Goal: Task Accomplishment & Management: Complete application form

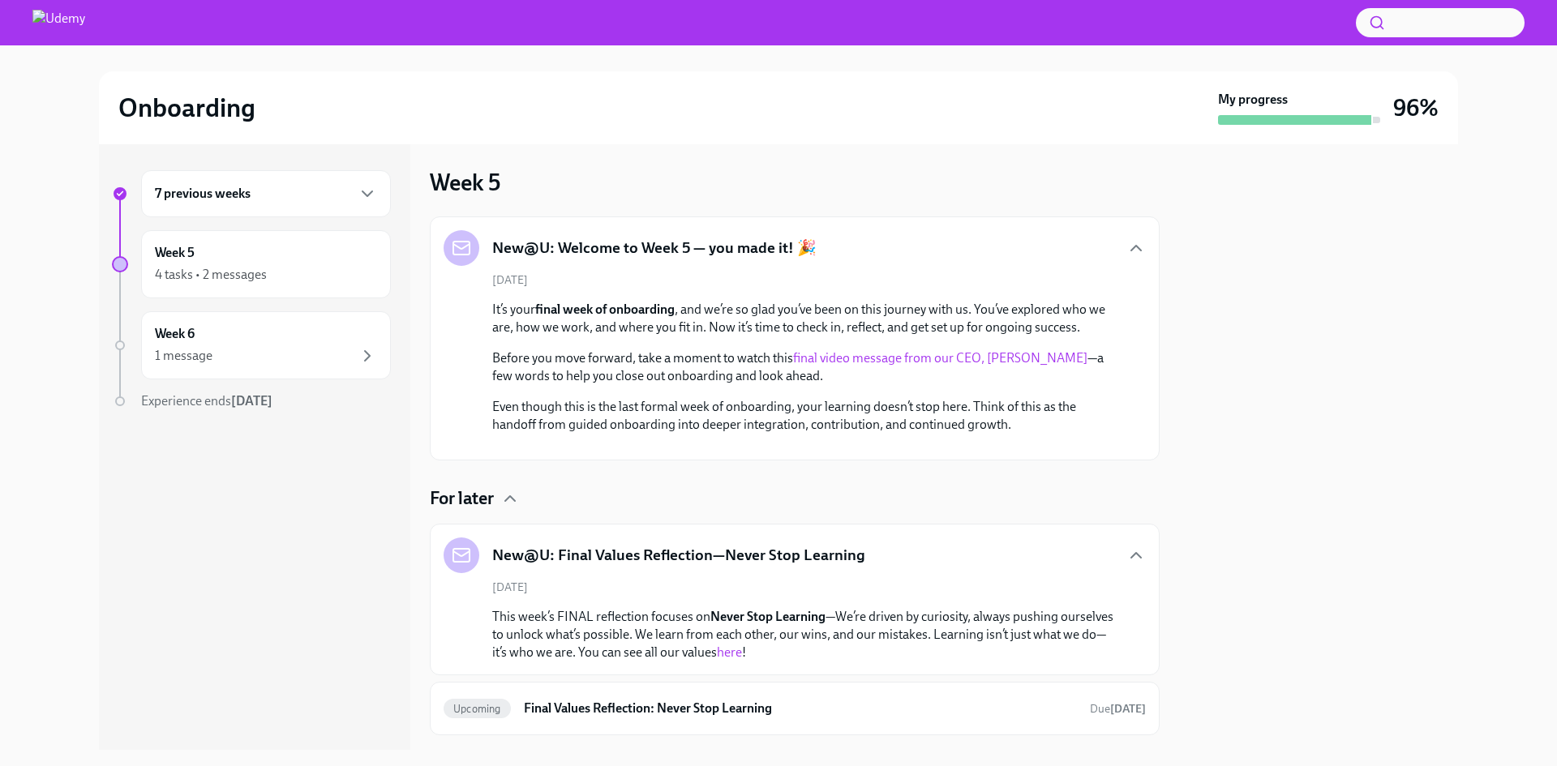
scroll to position [2, 0]
click at [362, 193] on icon "button" at bounding box center [367, 193] width 19 height 19
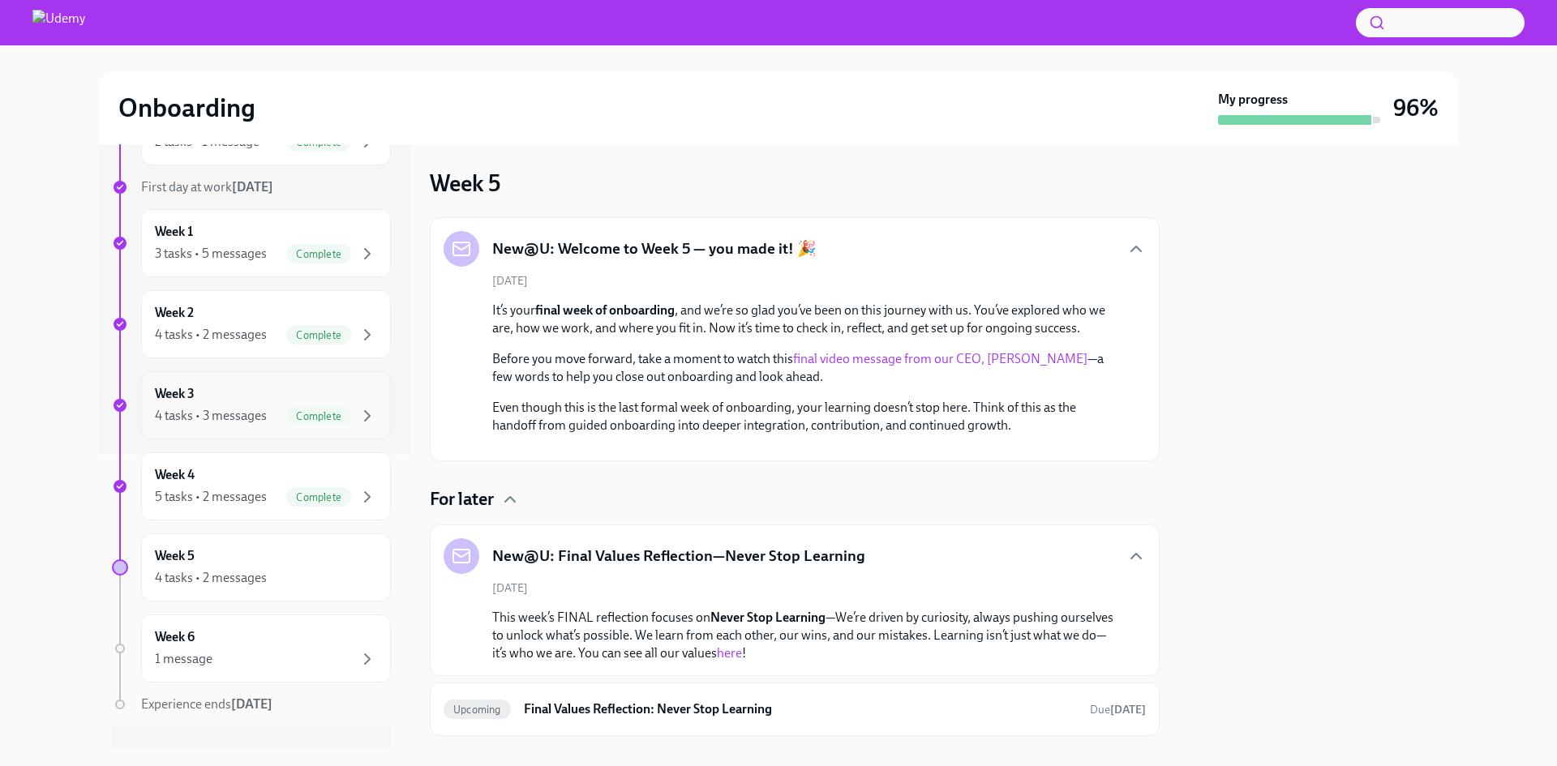
scroll to position [324, 0]
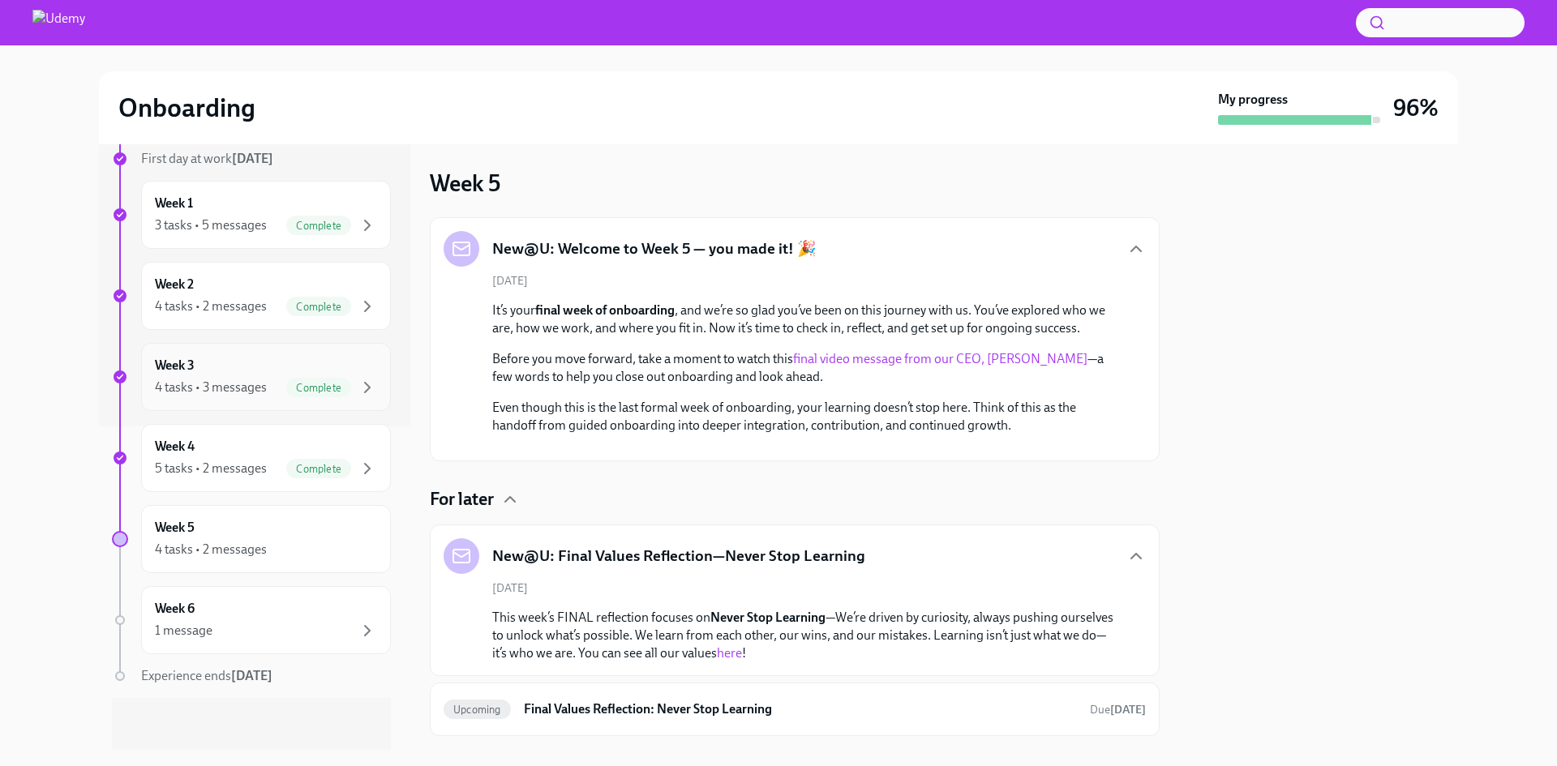
click at [289, 463] on span "Complete" at bounding box center [318, 469] width 65 height 12
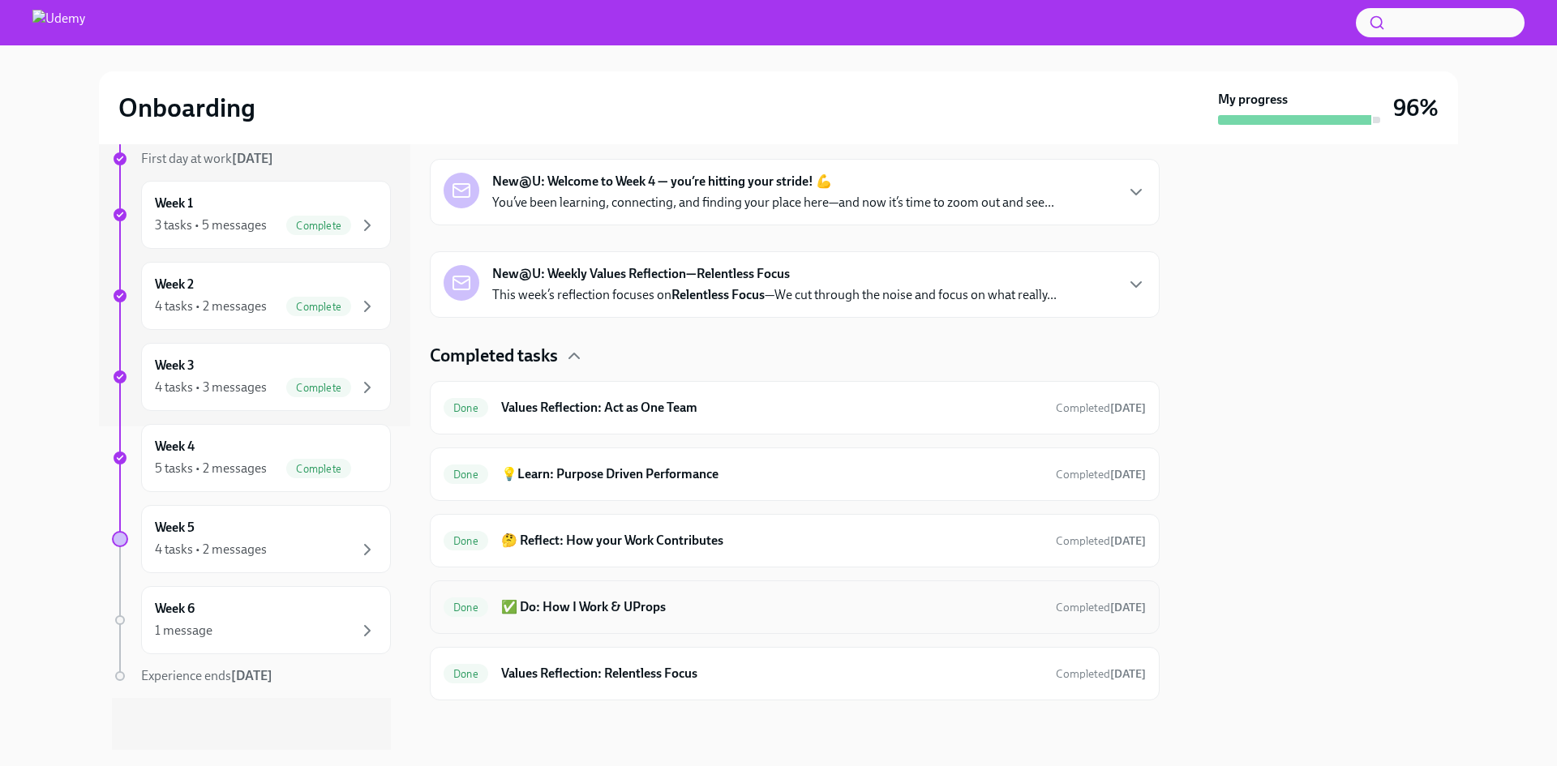
scroll to position [255, 0]
click at [642, 666] on h6 "Values Reflection: Relentless Focus" at bounding box center [772, 672] width 542 height 18
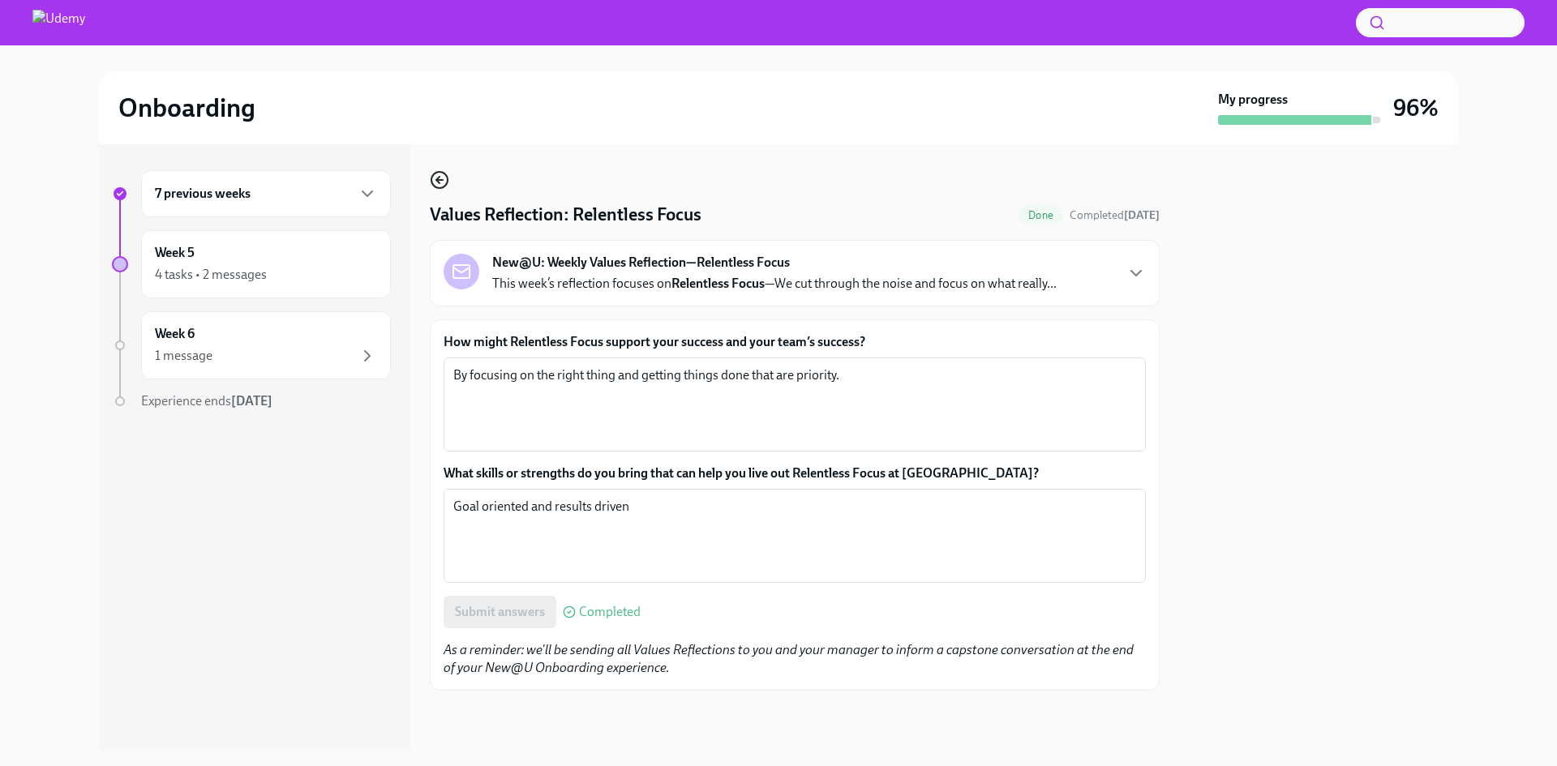
click at [445, 177] on icon "button" at bounding box center [439, 179] width 19 height 19
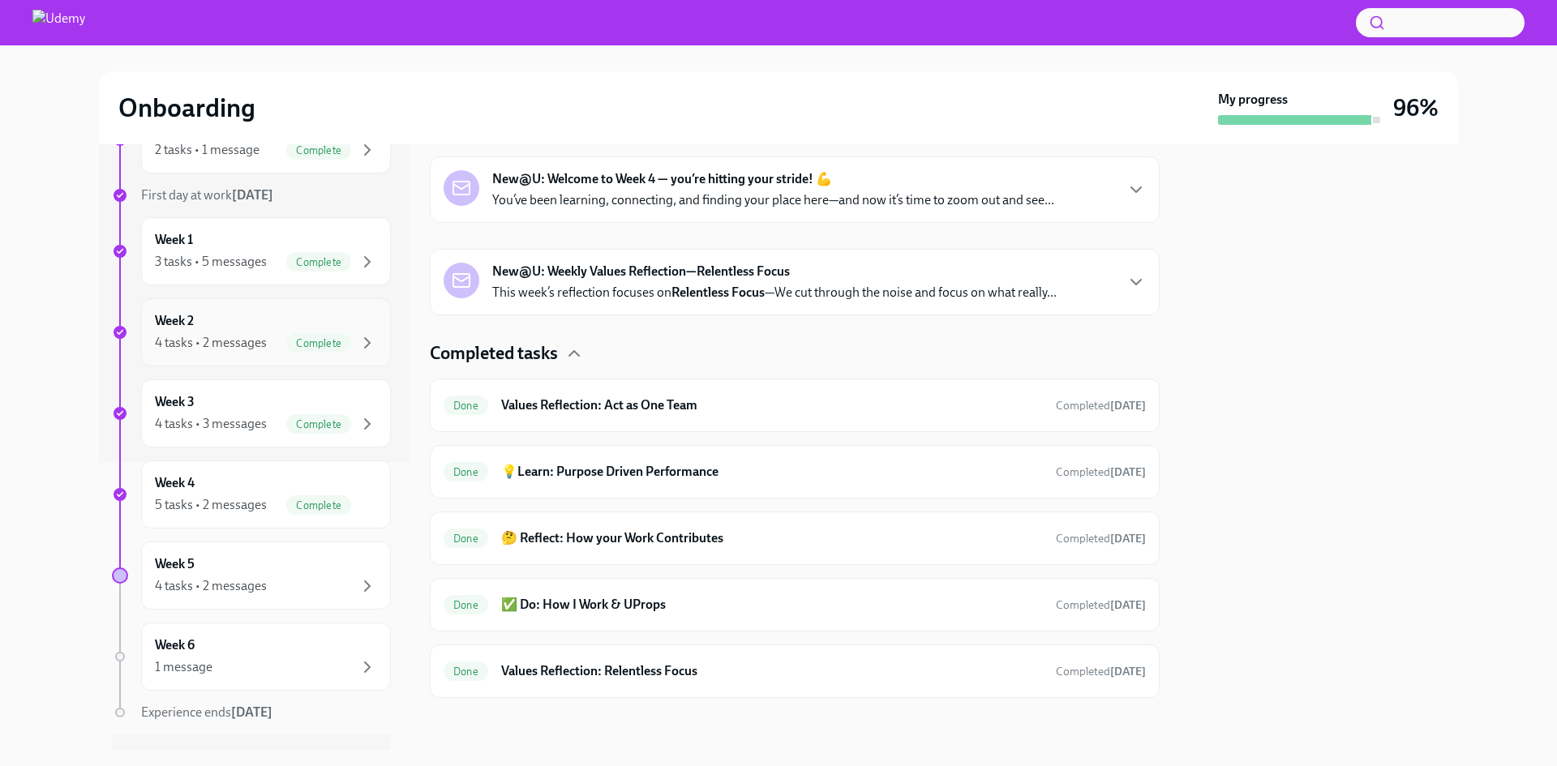
scroll to position [324, 0]
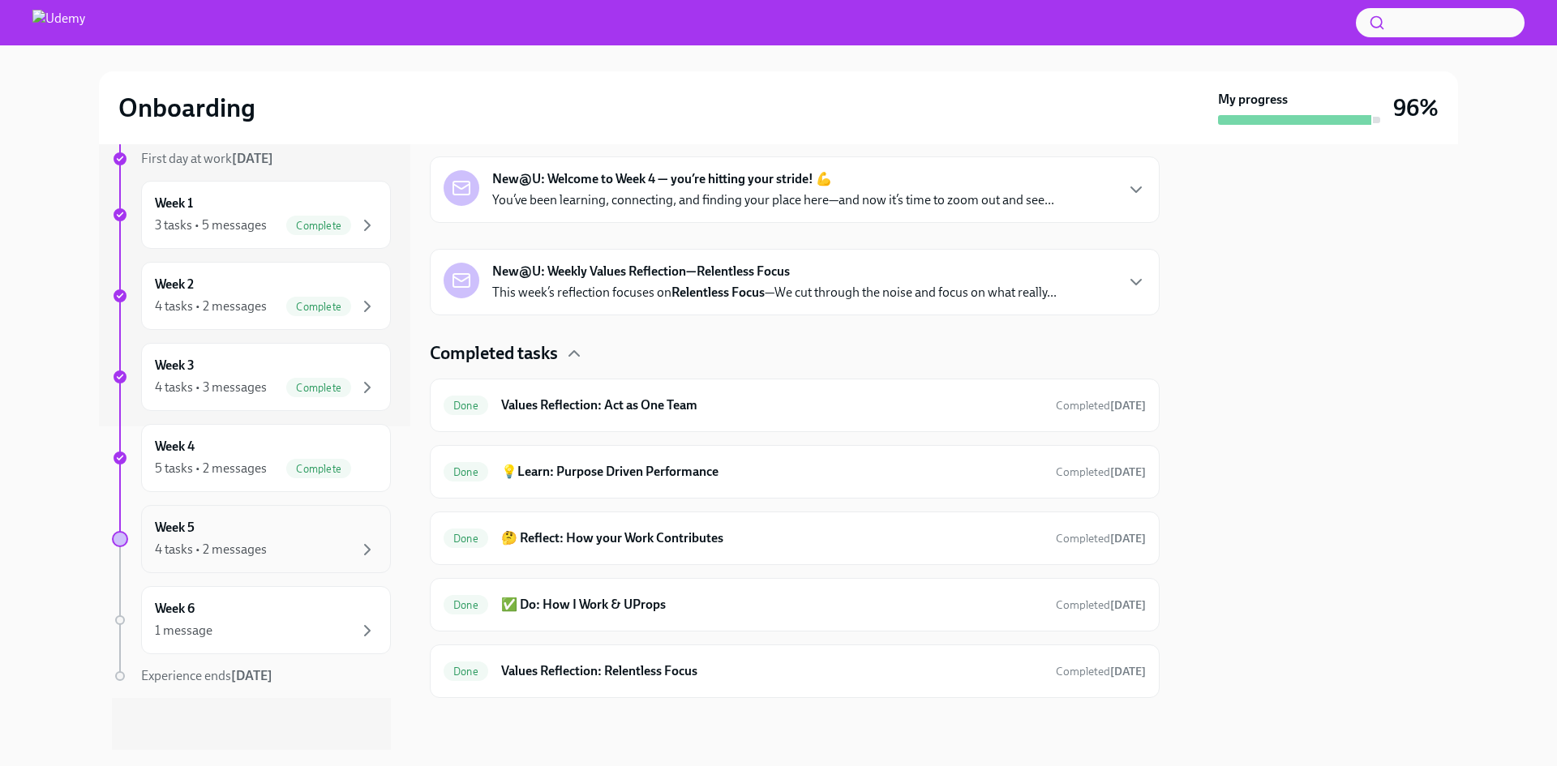
click at [229, 547] on div "4 tasks • 2 messages" at bounding box center [211, 550] width 112 height 18
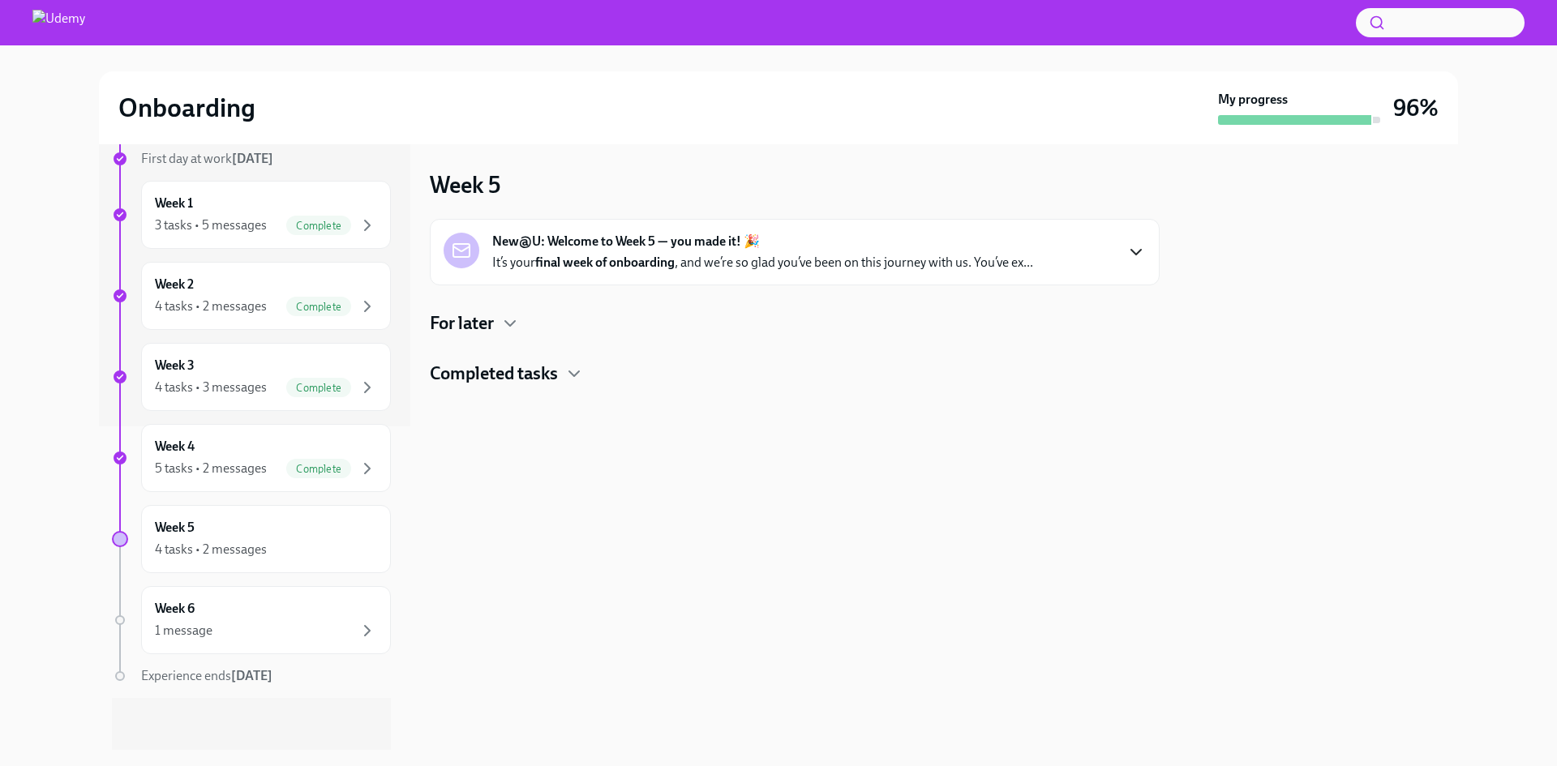
click at [1145, 253] on icon "button" at bounding box center [1135, 251] width 19 height 19
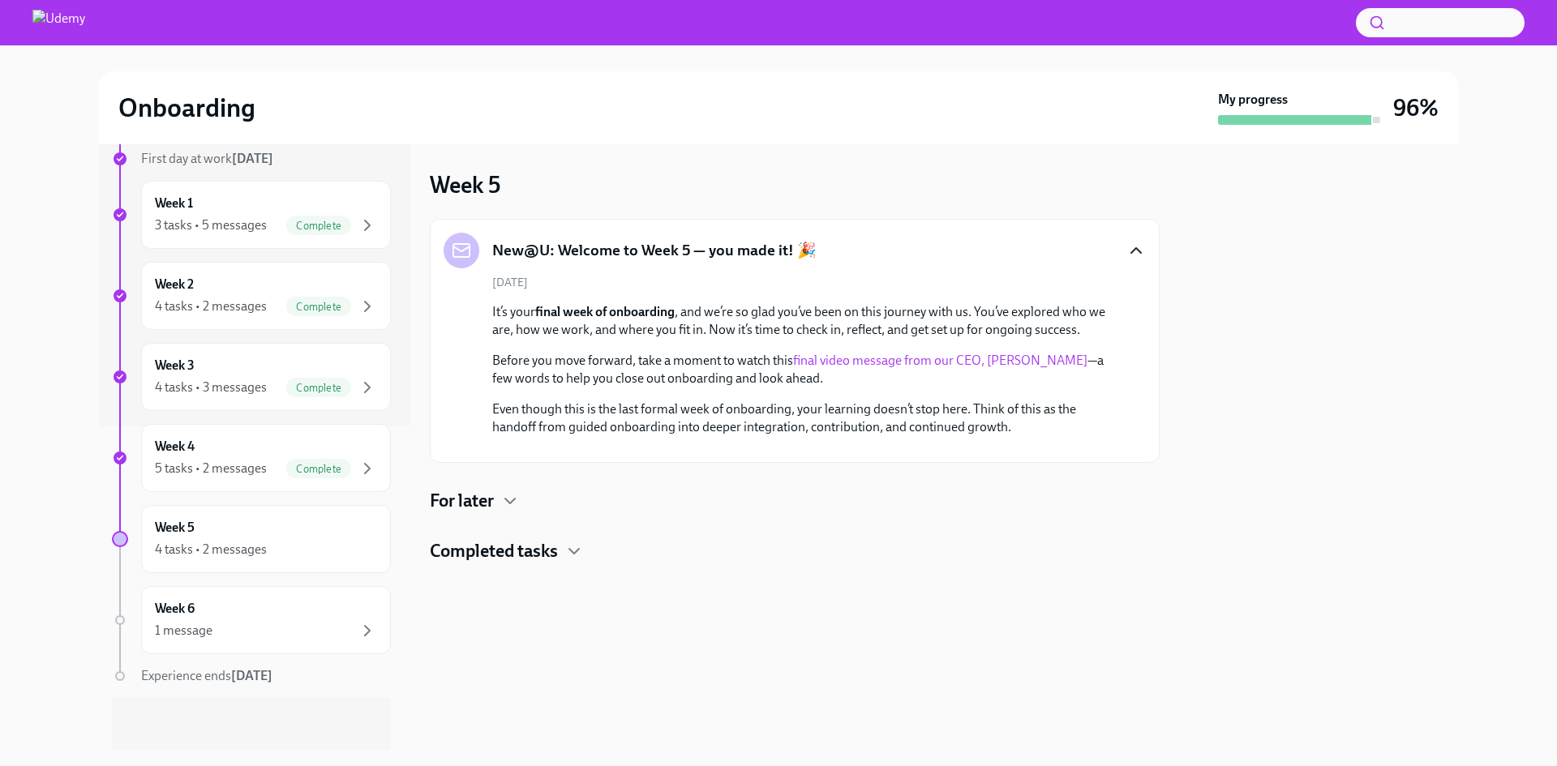
scroll to position [68, 0]
click at [512, 511] on icon "button" at bounding box center [509, 500] width 19 height 19
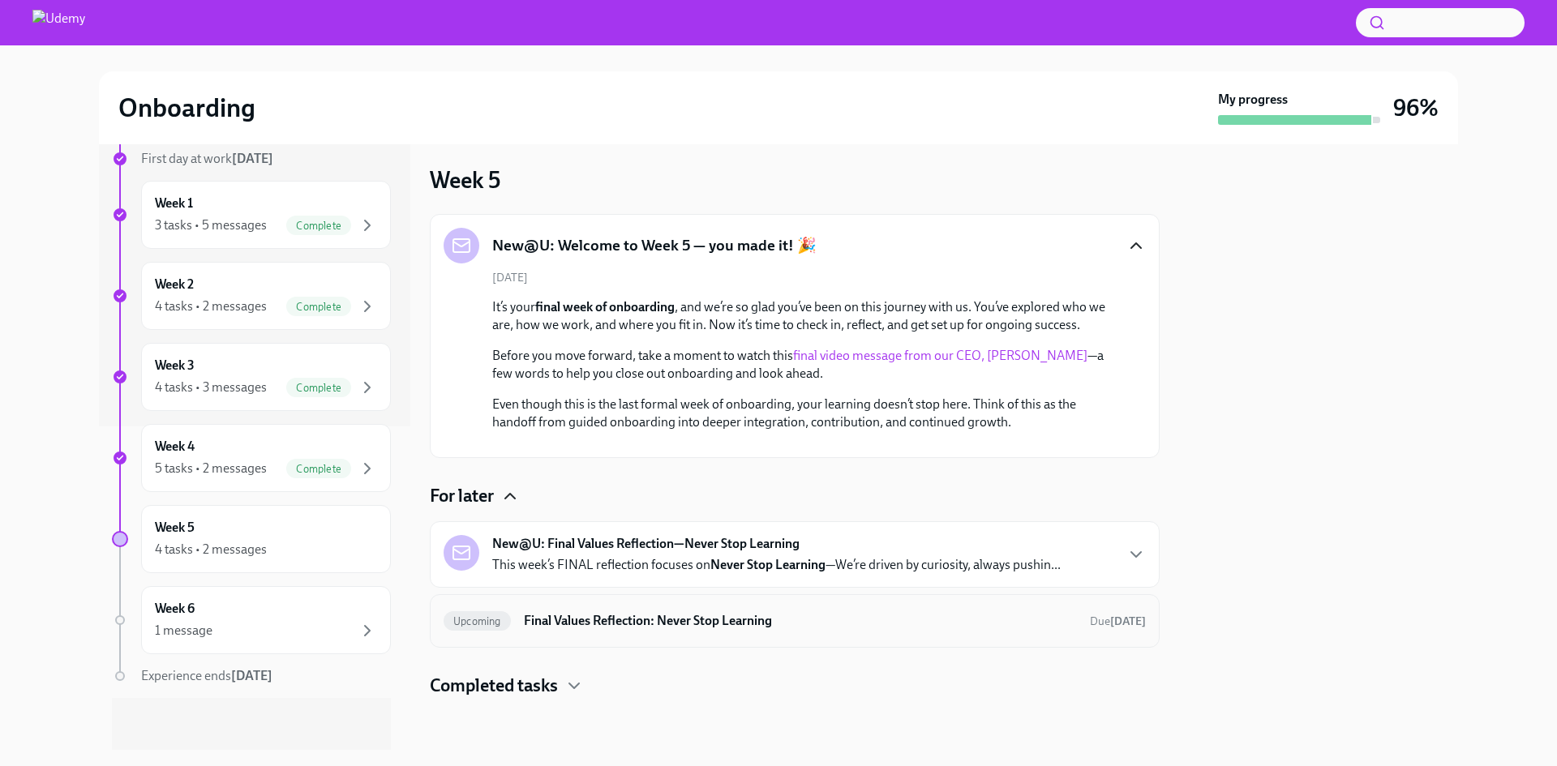
scroll to position [208, 0]
click at [579, 685] on icon "button" at bounding box center [574, 686] width 10 height 5
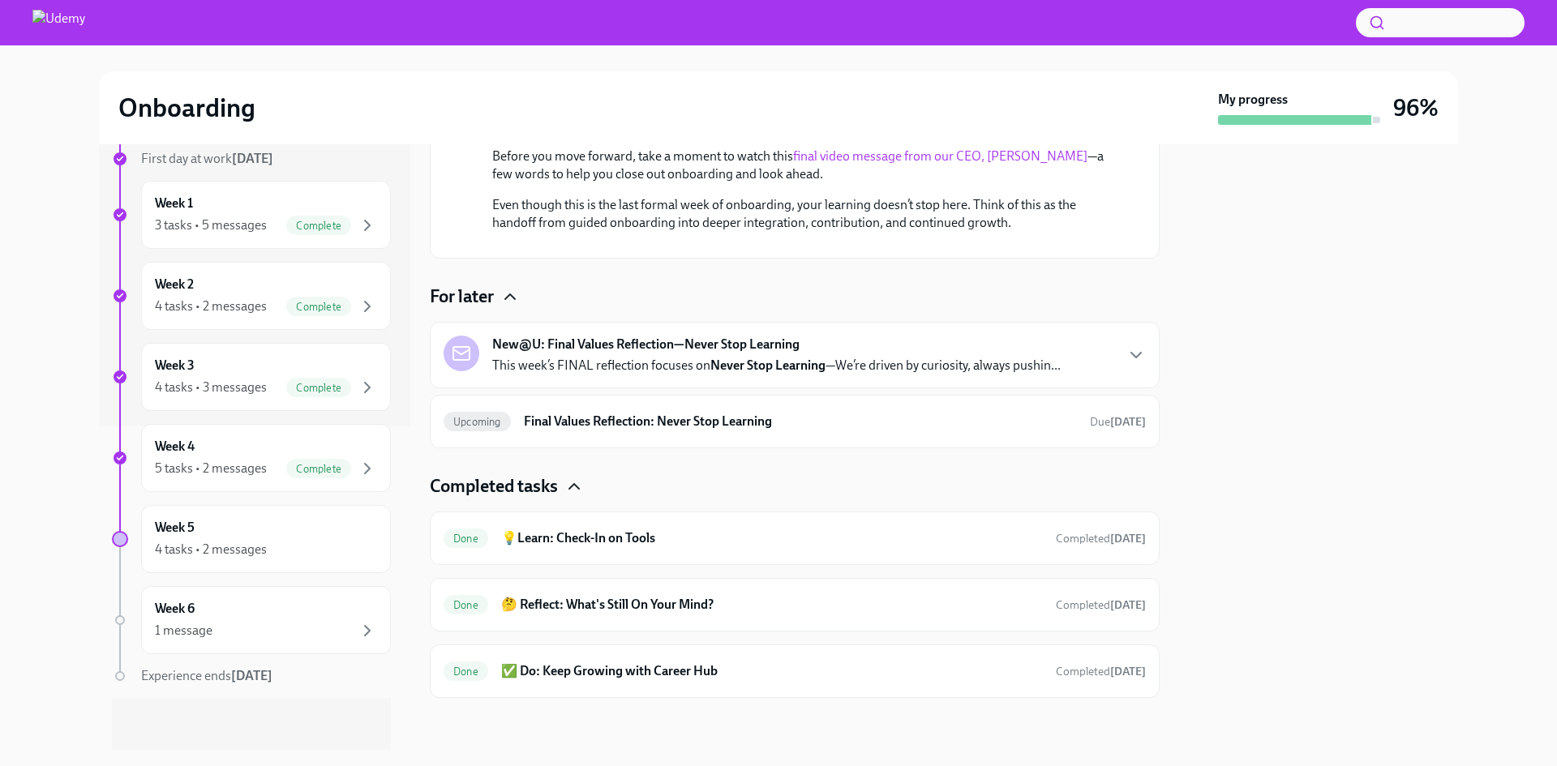
scroll to position [407, 0]
click at [628, 665] on h6 "✅ Do: Keep Growing with Career Hub" at bounding box center [772, 672] width 542 height 18
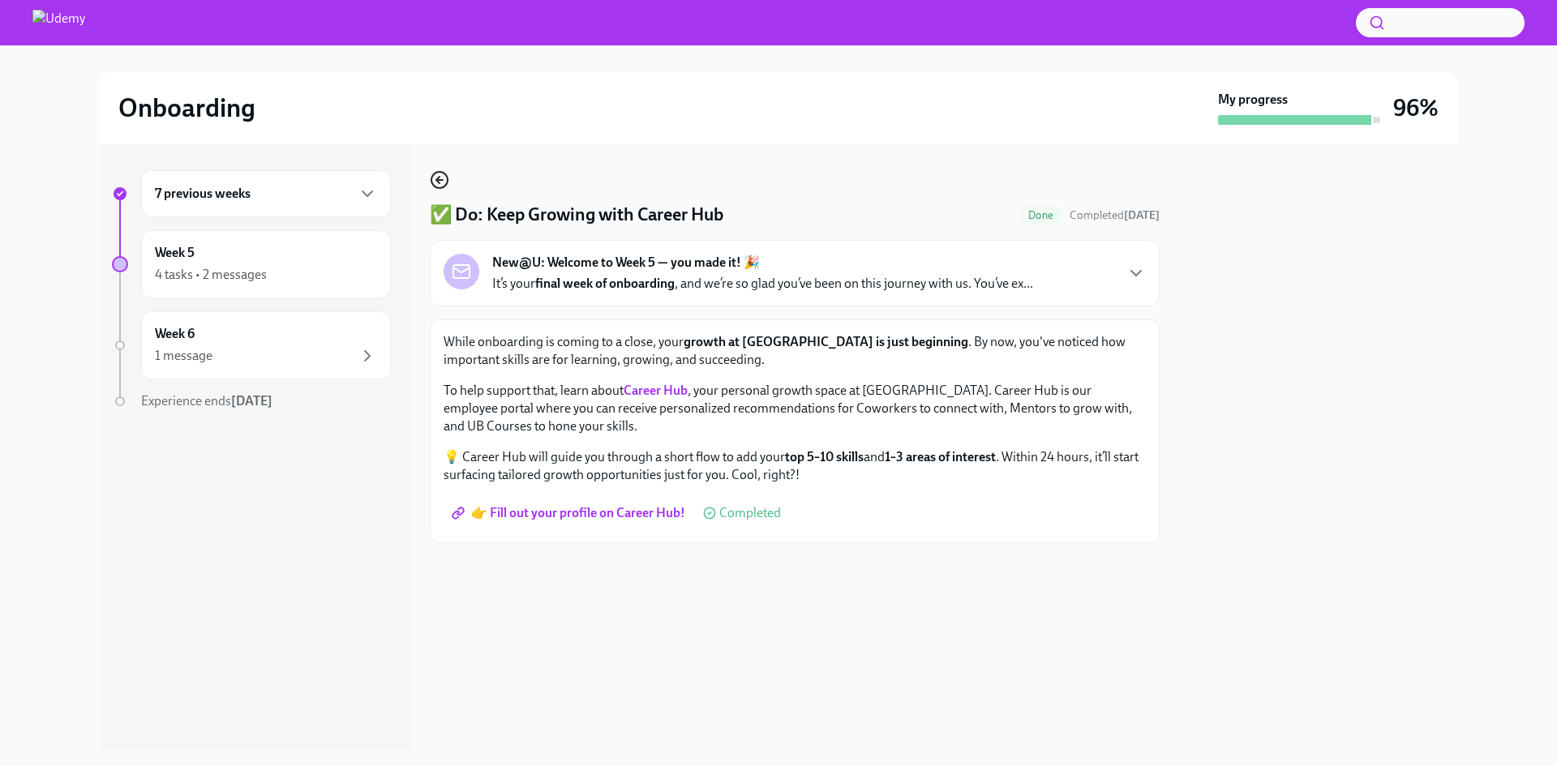
click at [438, 188] on circle "button" at bounding box center [439, 180] width 16 height 16
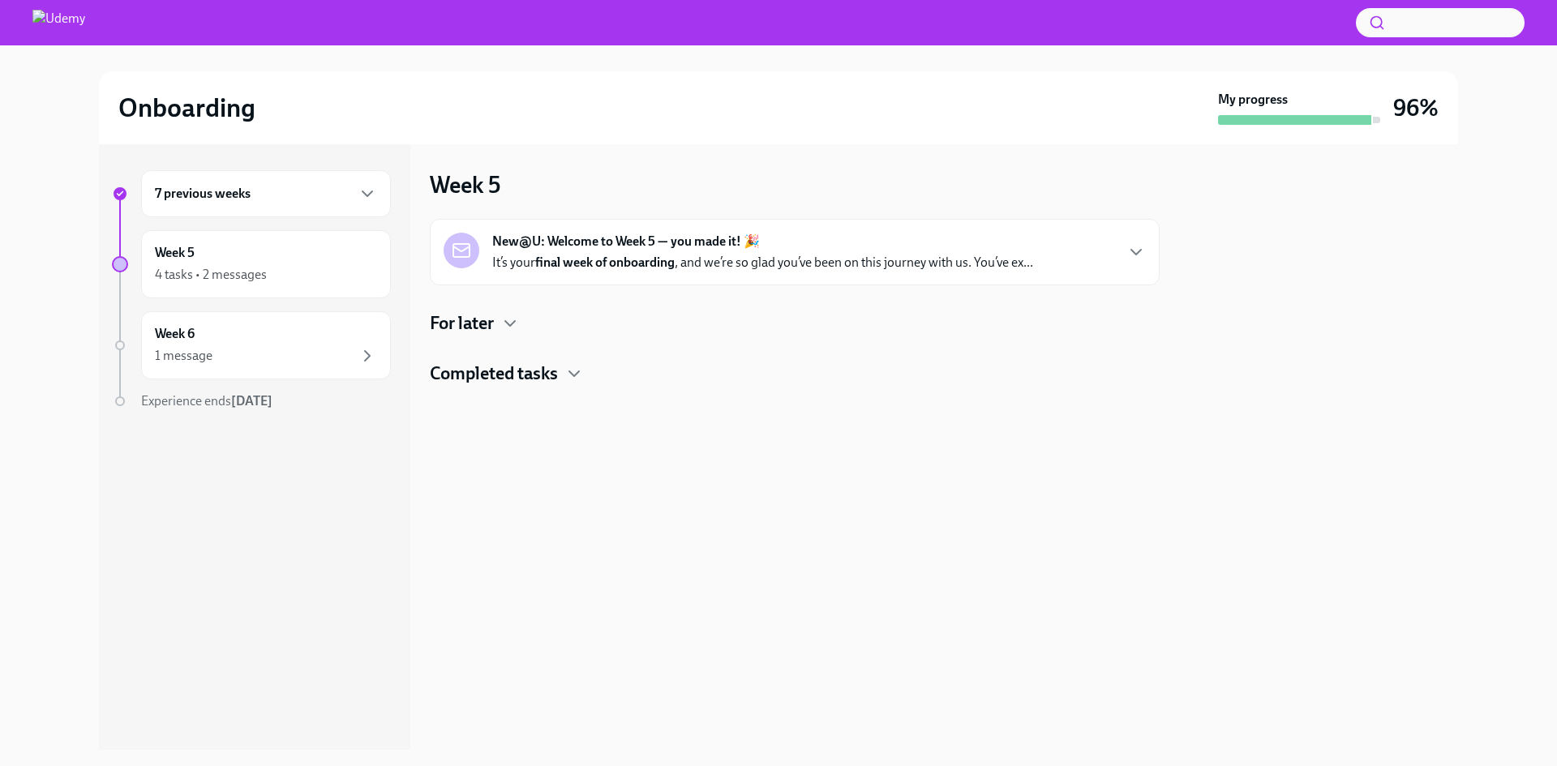
click at [532, 365] on h4 "Completed tasks" at bounding box center [494, 374] width 128 height 24
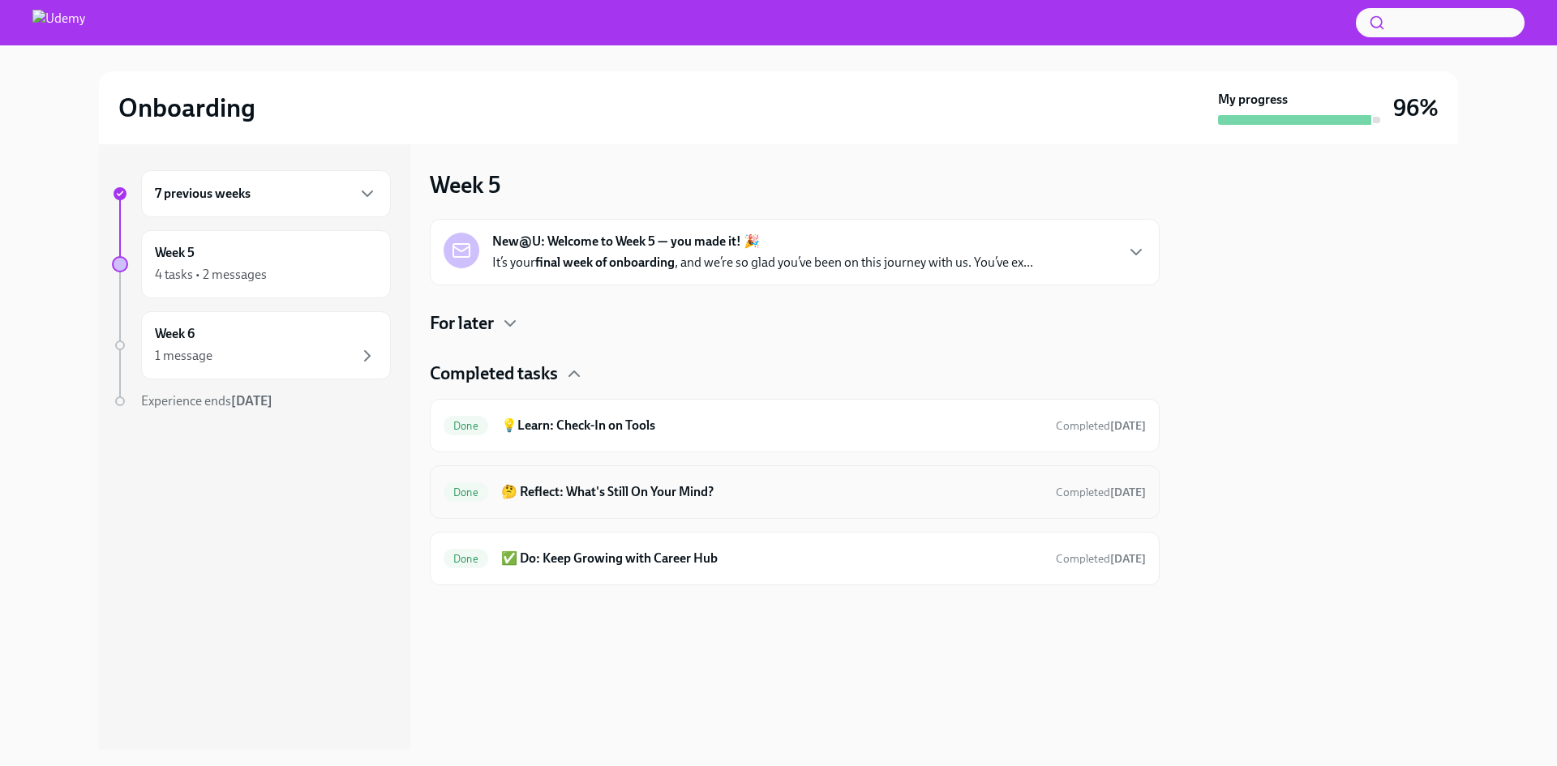
click at [583, 488] on h6 "🤔 Reflect: What's Still On Your Mind?" at bounding box center [772, 492] width 542 height 18
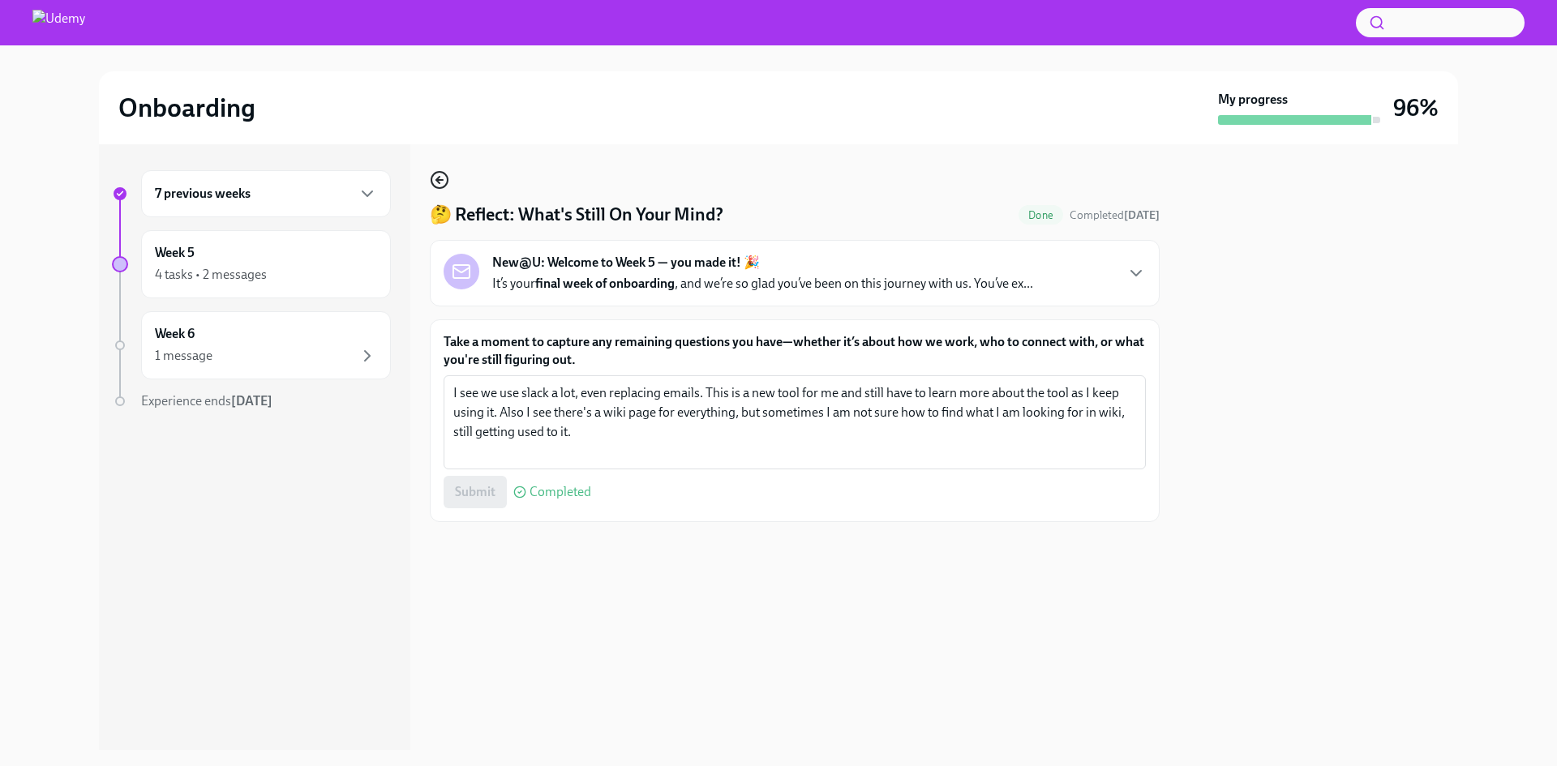
click at [439, 176] on icon "button" at bounding box center [439, 179] width 19 height 19
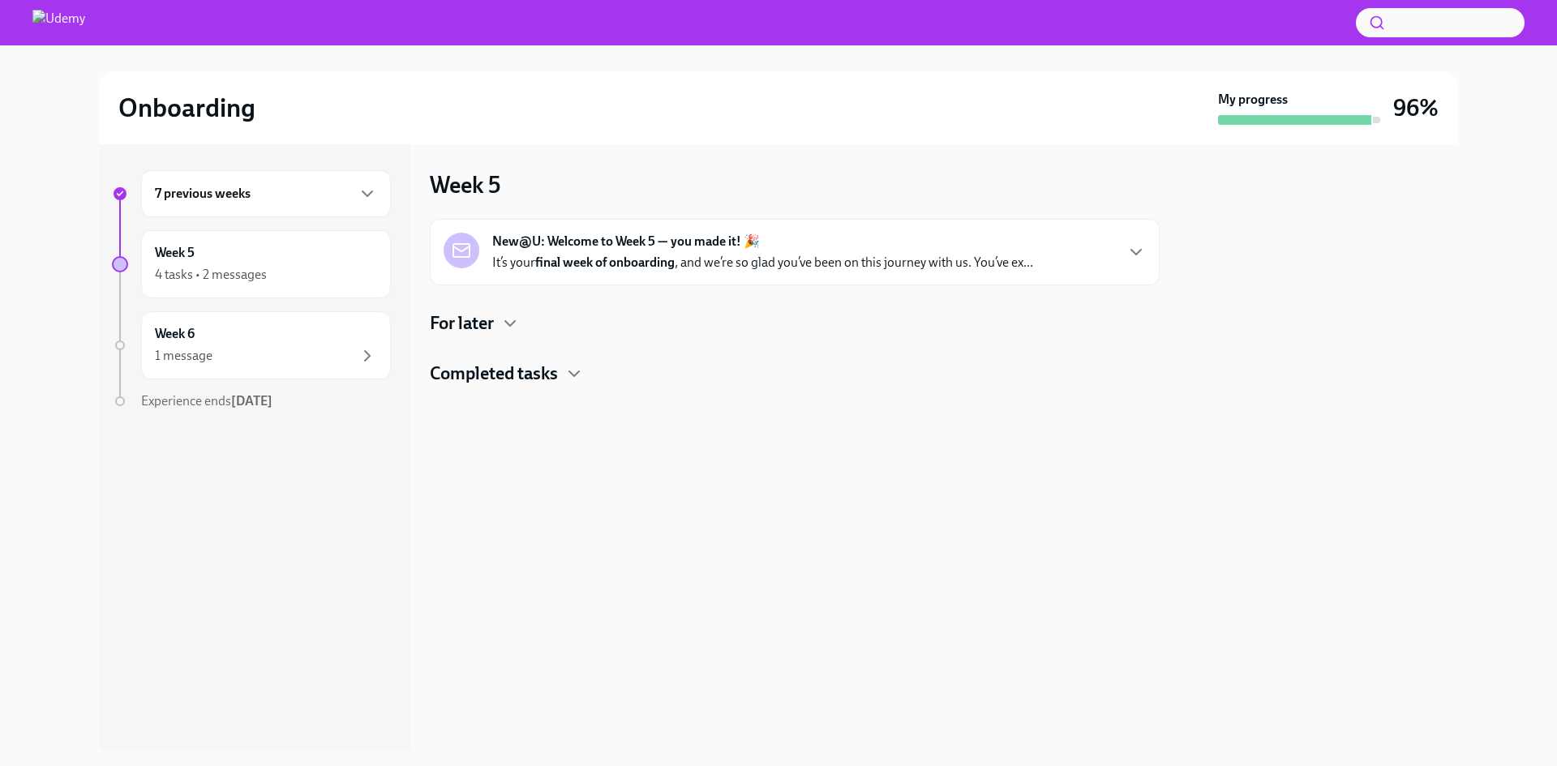
click at [524, 387] on div at bounding box center [795, 412] width 730 height 52
click at [512, 371] on h4 "Completed tasks" at bounding box center [494, 374] width 128 height 24
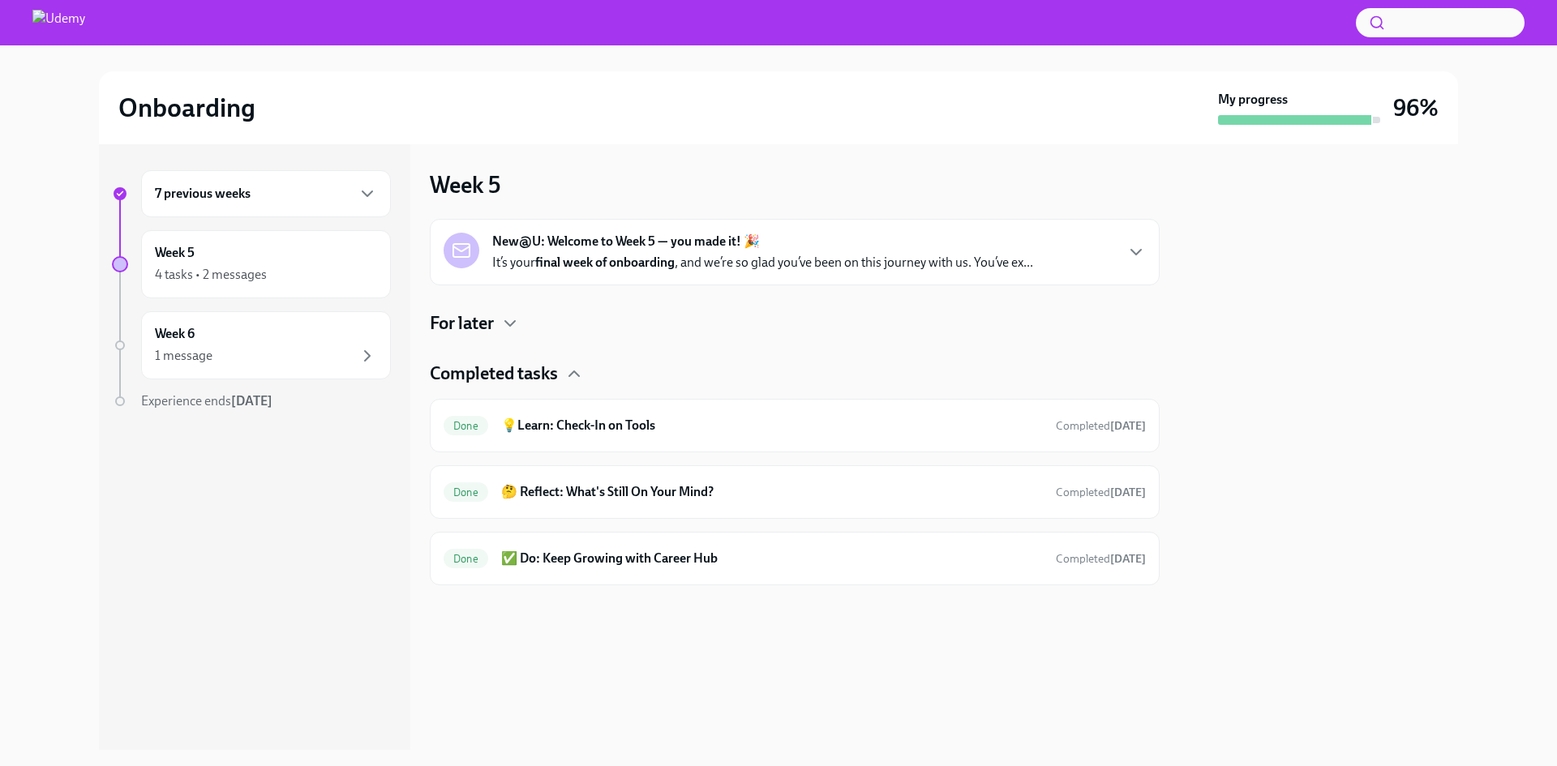
click at [1126, 248] on div "New@U: Welcome to Week 5 — you made it! 🎉 It’s your final week of onboarding , …" at bounding box center [795, 252] width 702 height 39
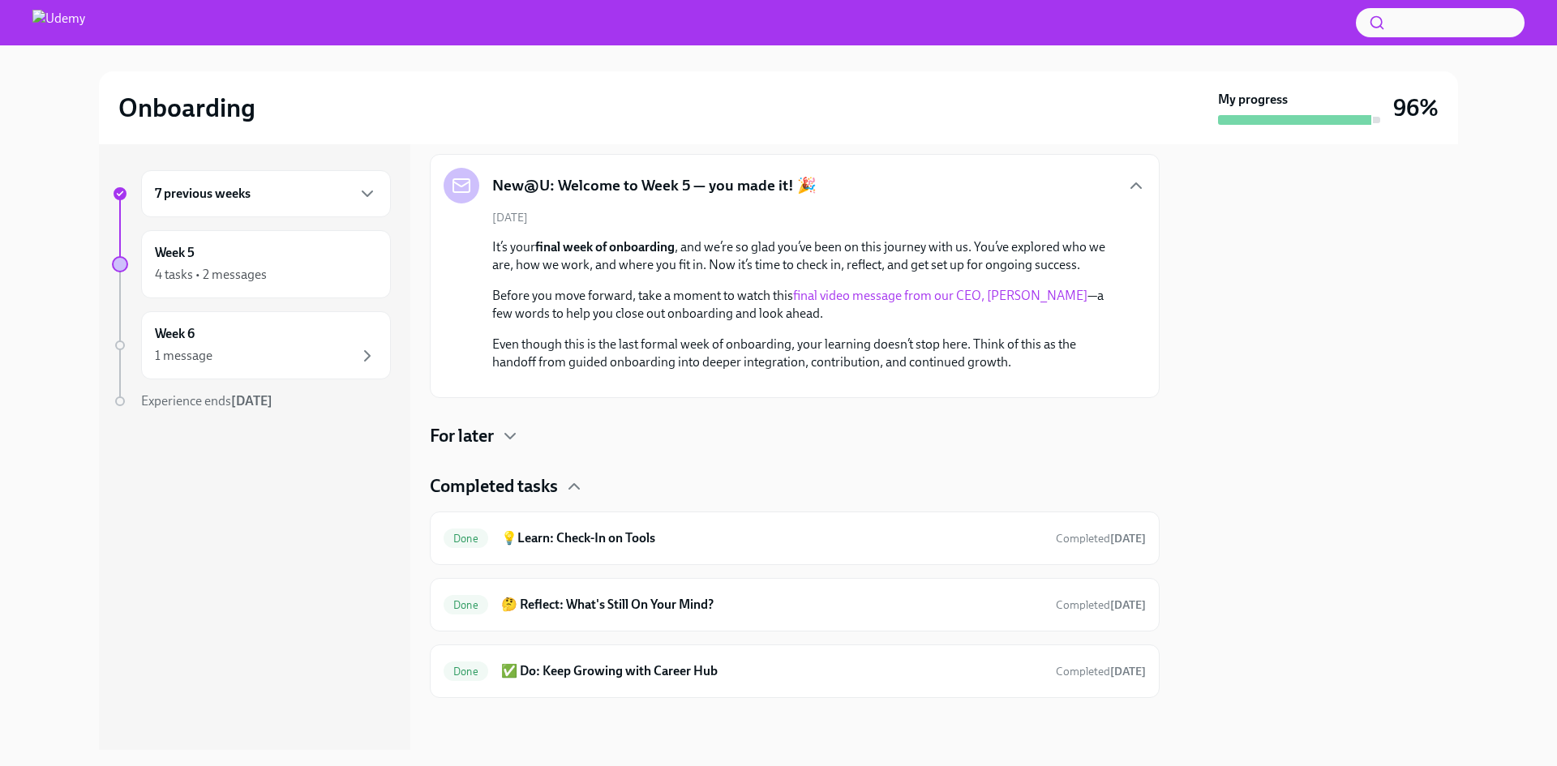
scroll to position [268, 0]
click at [628, 675] on h6 "✅ Do: Keep Growing with Career Hub" at bounding box center [772, 672] width 542 height 18
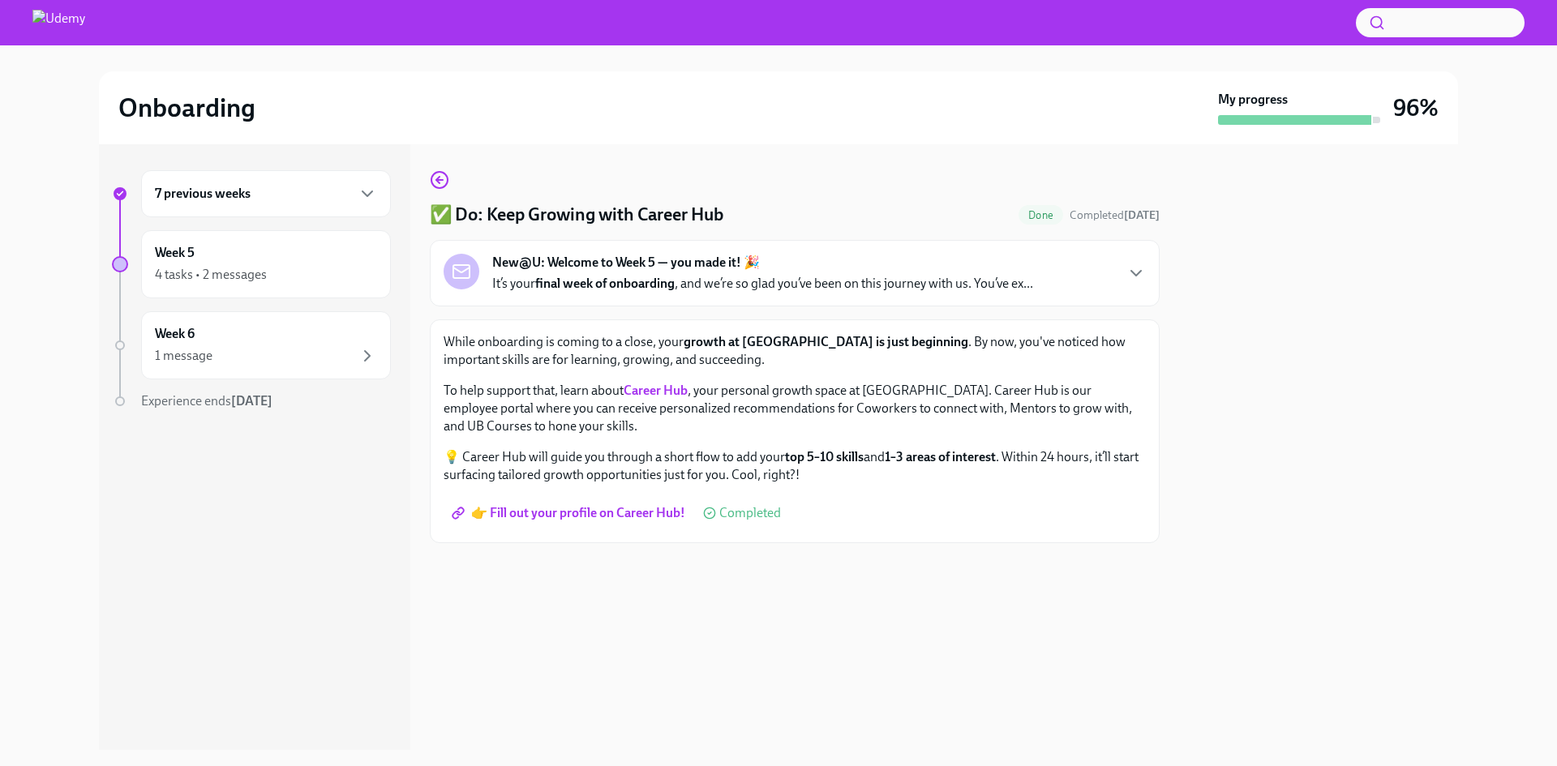
click at [620, 516] on span "👉 Fill out your profile on Career Hub!" at bounding box center [570, 513] width 230 height 16
click at [441, 179] on icon "button" at bounding box center [439, 179] width 19 height 19
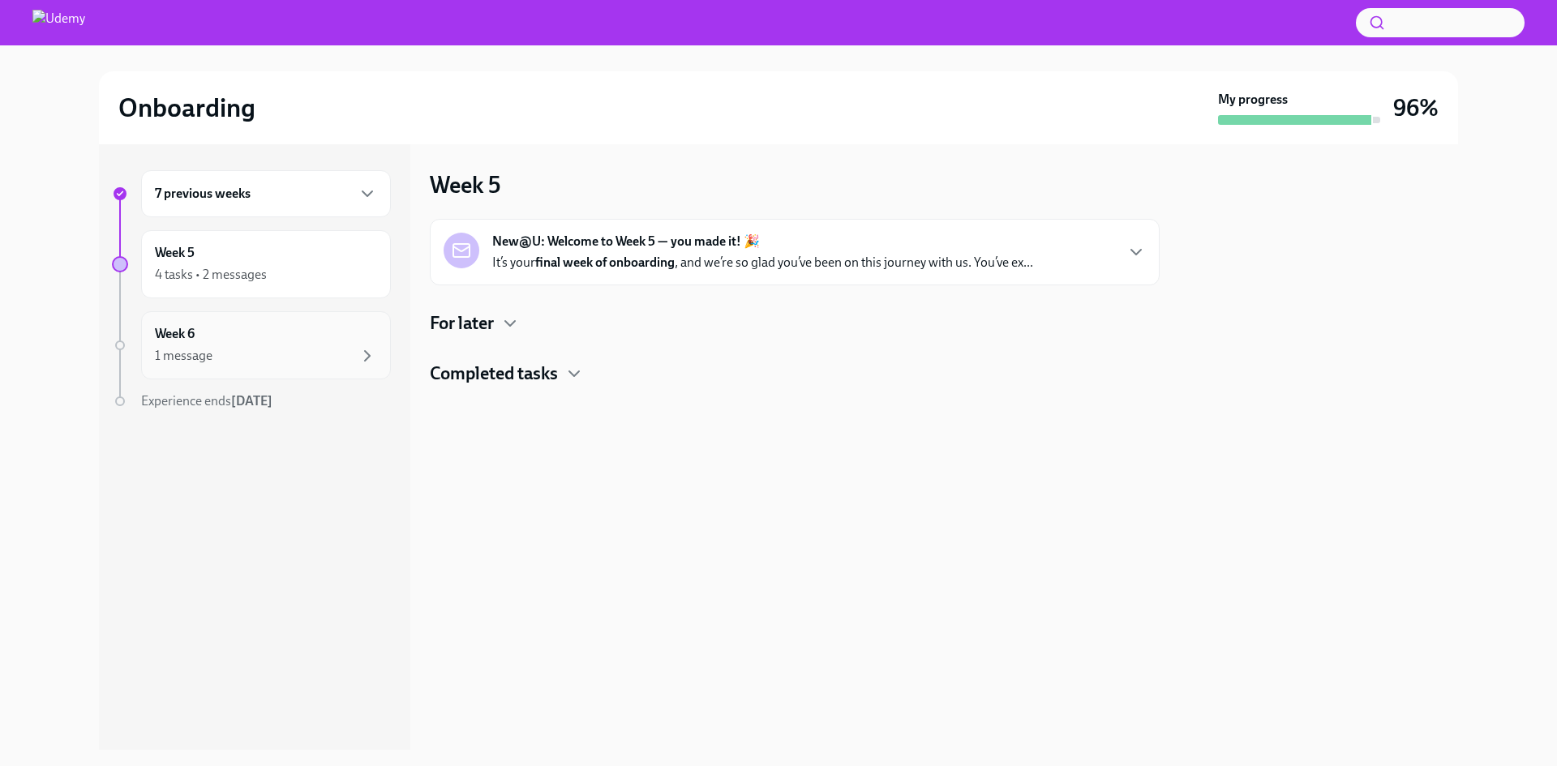
click at [204, 341] on div "Week 6 1 message" at bounding box center [266, 345] width 222 height 41
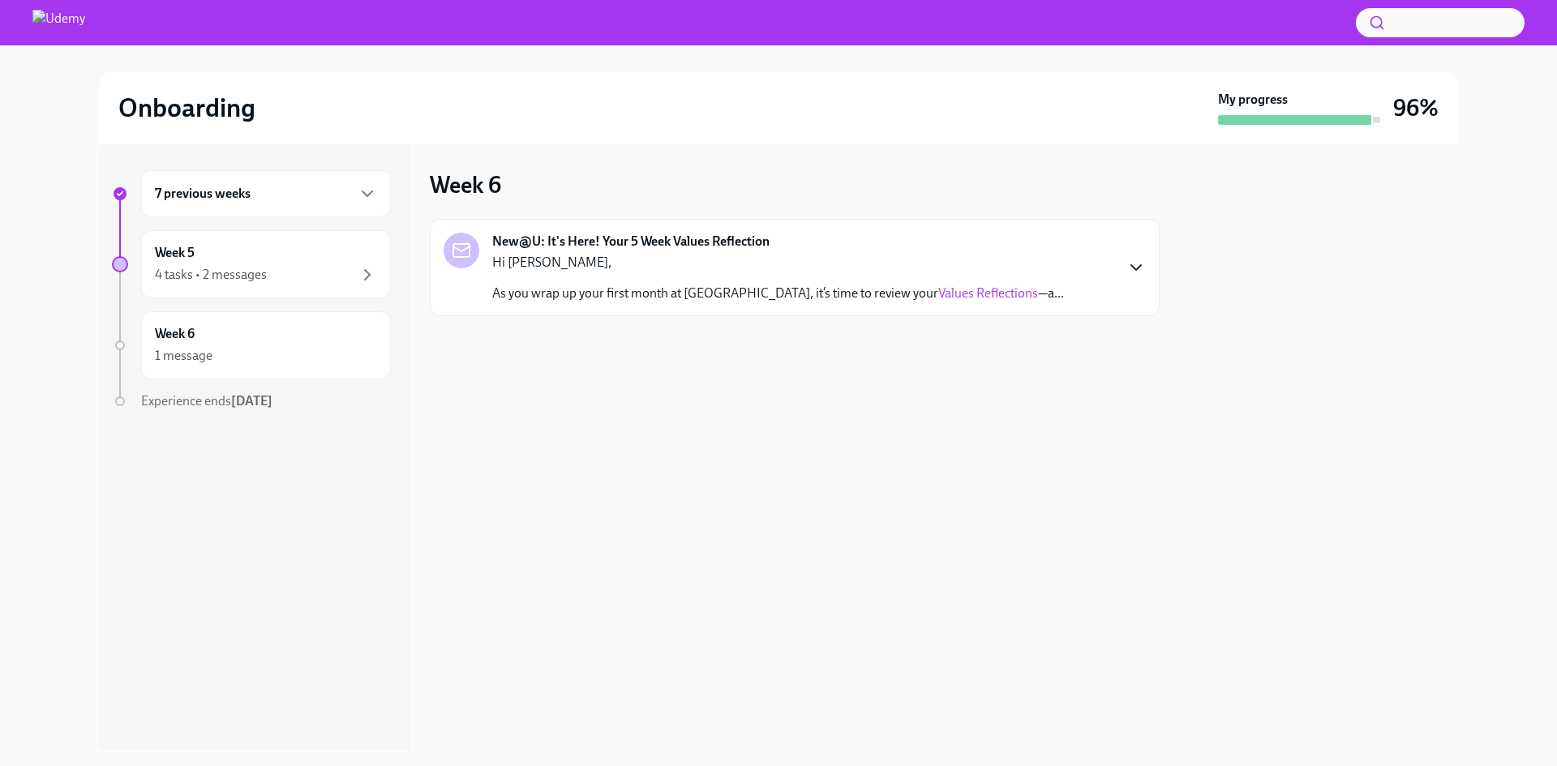
click at [1134, 262] on icon "button" at bounding box center [1135, 267] width 19 height 19
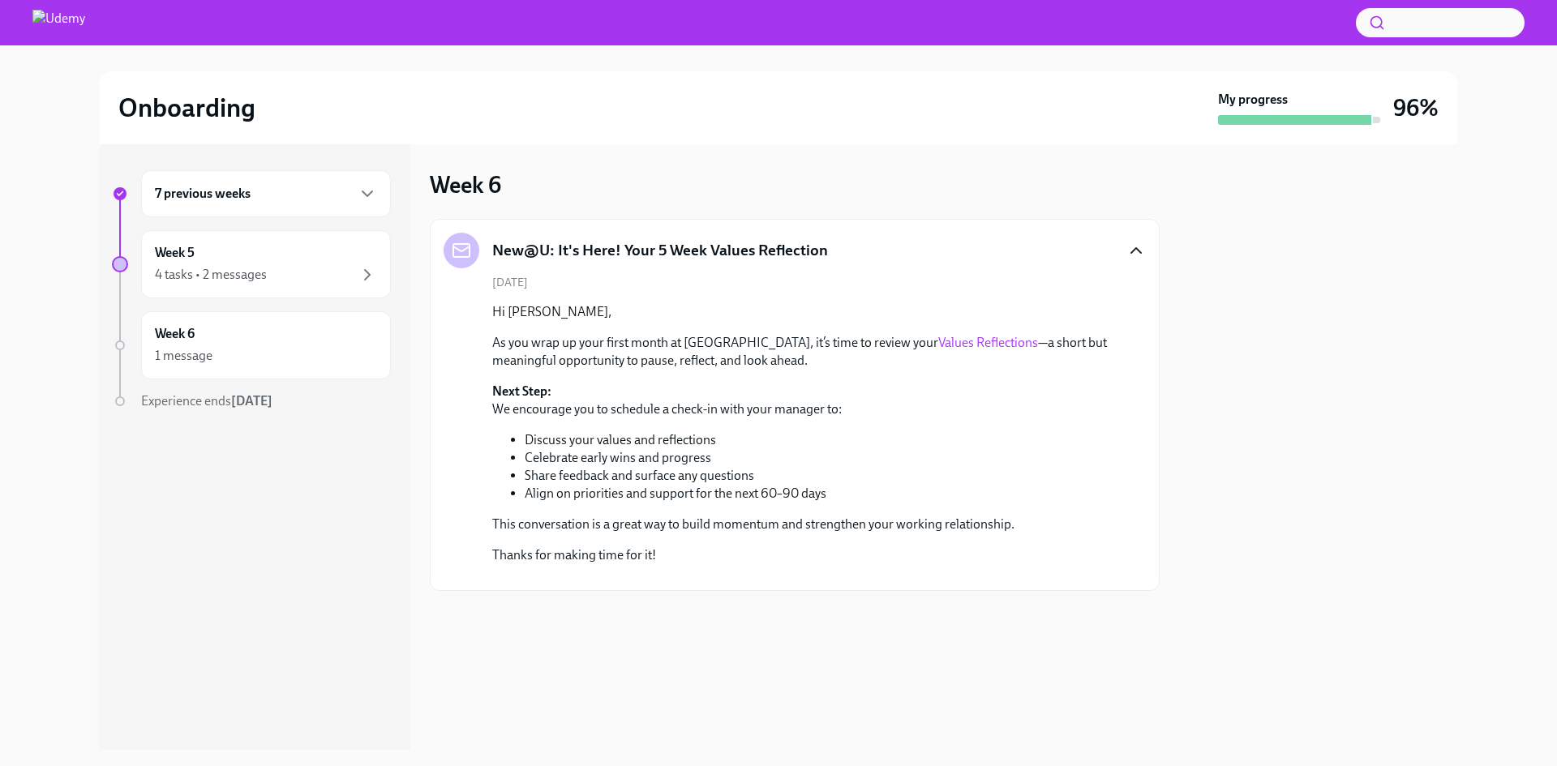
scroll to position [42, 0]
